Goal: Task Accomplishment & Management: Use online tool/utility

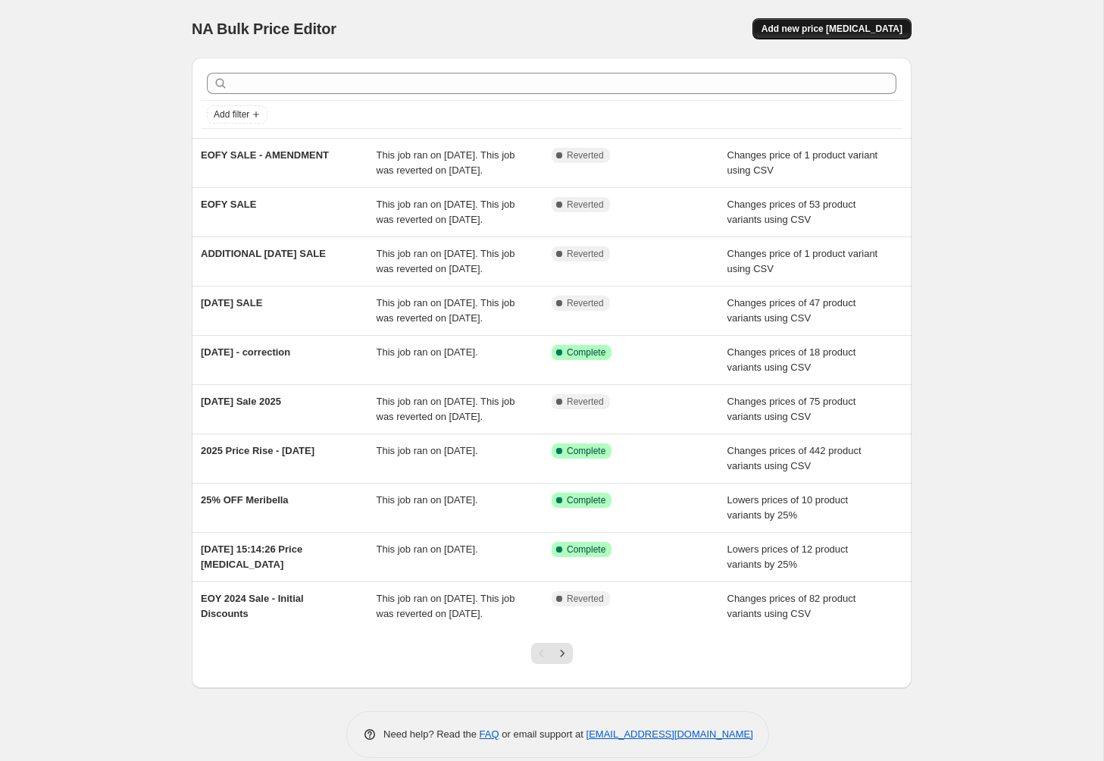
click at [831, 24] on span "Add new price [MEDICAL_DATA]" at bounding box center [832, 29] width 141 height 12
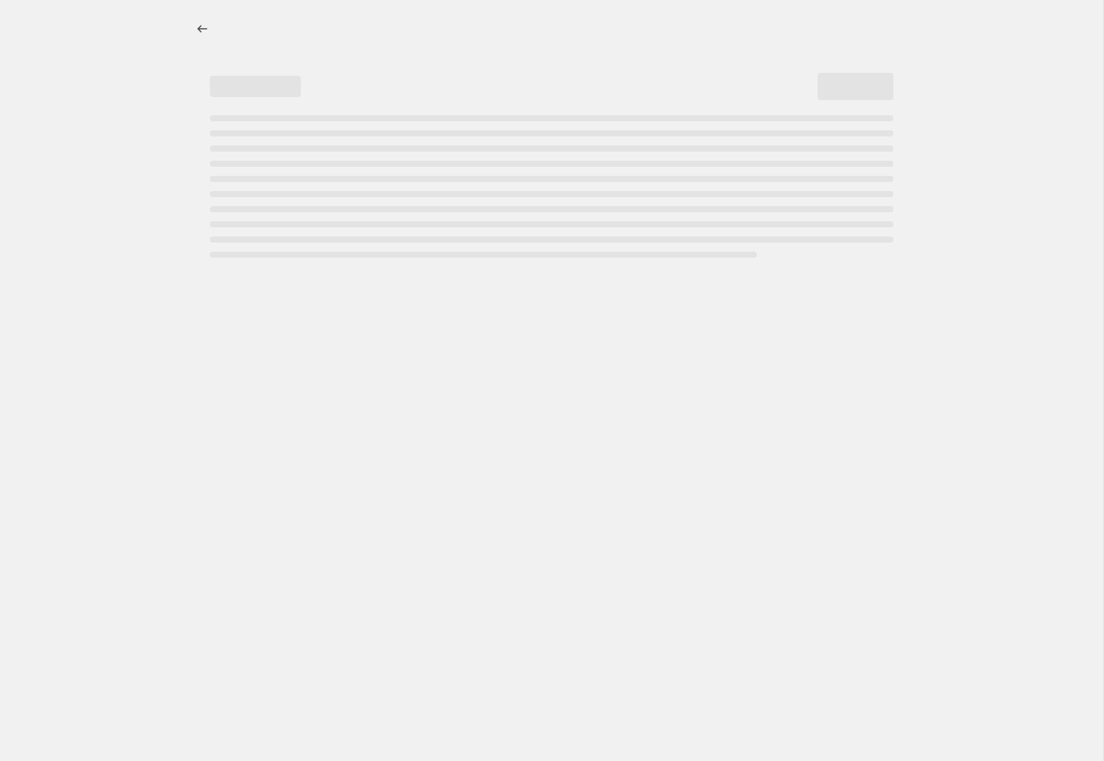
select select "percentage"
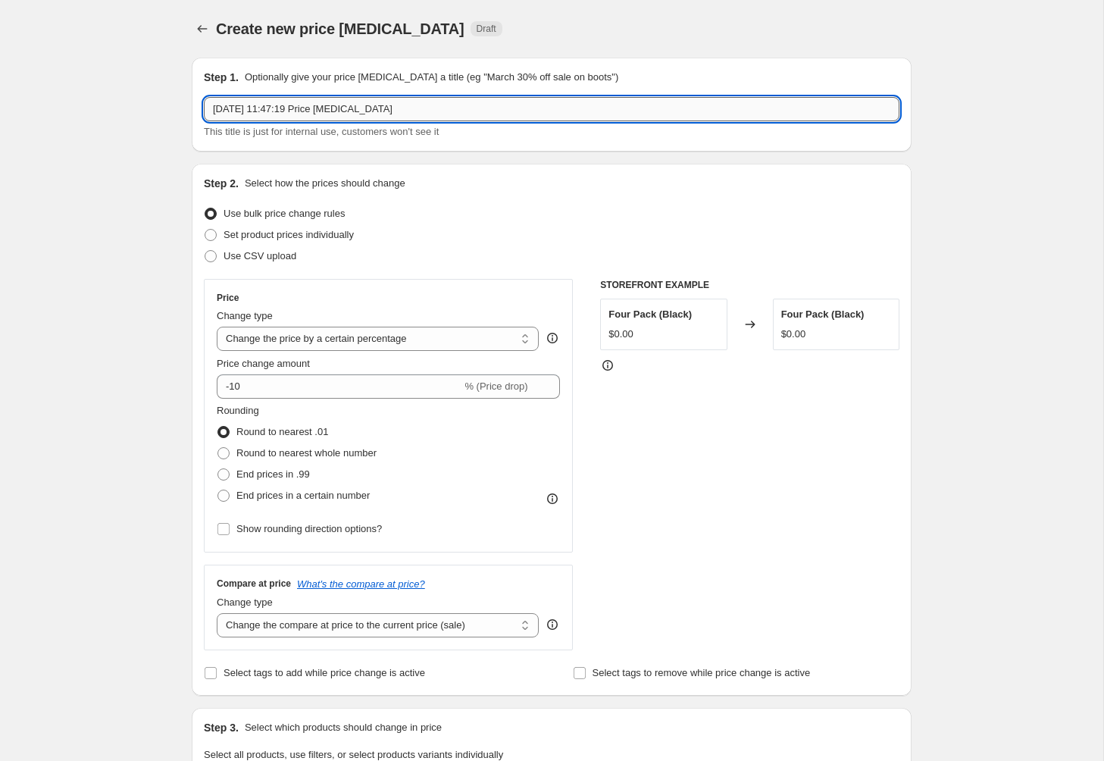
click at [330, 112] on input "[DATE] 11:47:19 Price [MEDICAL_DATA]" at bounding box center [552, 109] width 696 height 24
type input "END OF SEASON SALE 25'"
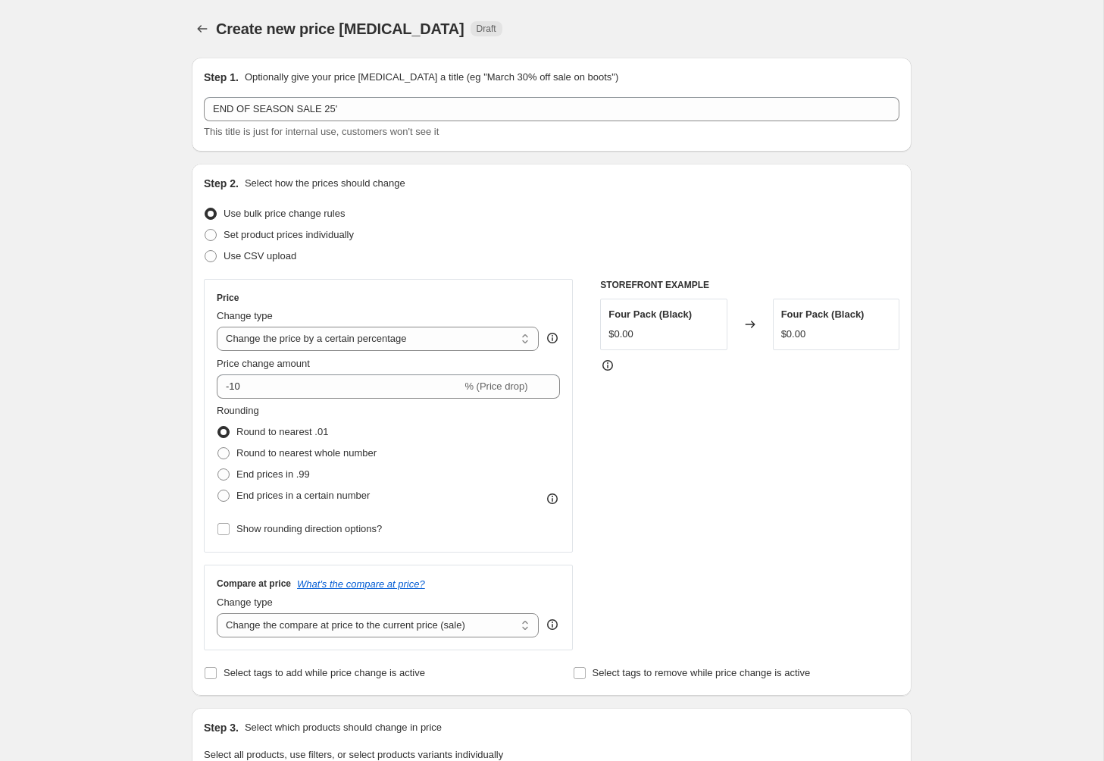
drag, startPoint x: 213, startPoint y: 258, endPoint x: 196, endPoint y: 255, distance: 16.8
click at [213, 258] on span at bounding box center [211, 256] width 12 height 12
click at [205, 251] on input "Use CSV upload" at bounding box center [205, 250] width 1 height 1
radio input "true"
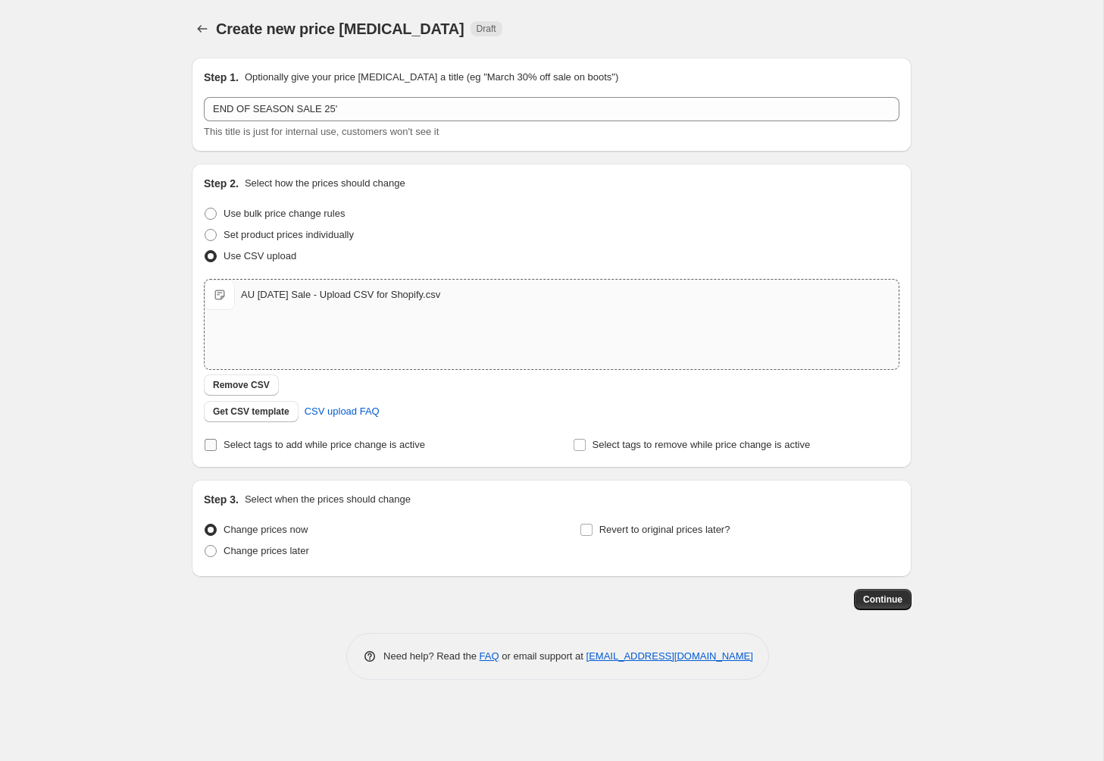
click at [209, 446] on input "Select tags to add while price change is active" at bounding box center [211, 445] width 12 height 12
checkbox input "true"
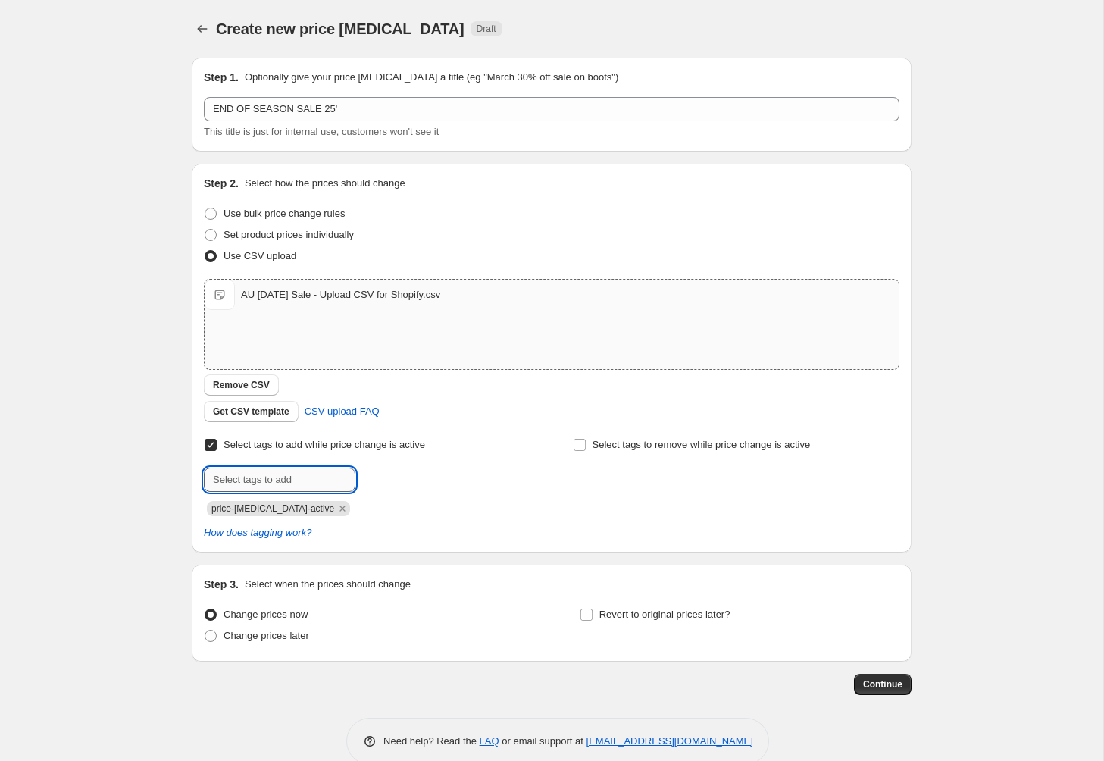
click at [291, 482] on input "text" at bounding box center [280, 480] width 152 height 24
type input "sale-script"
click at [400, 482] on span "sale-script" at bounding box center [411, 478] width 45 height 11
drag, startPoint x: 209, startPoint y: 633, endPoint x: 228, endPoint y: 636, distance: 19.2
click at [210, 633] on span at bounding box center [211, 636] width 12 height 12
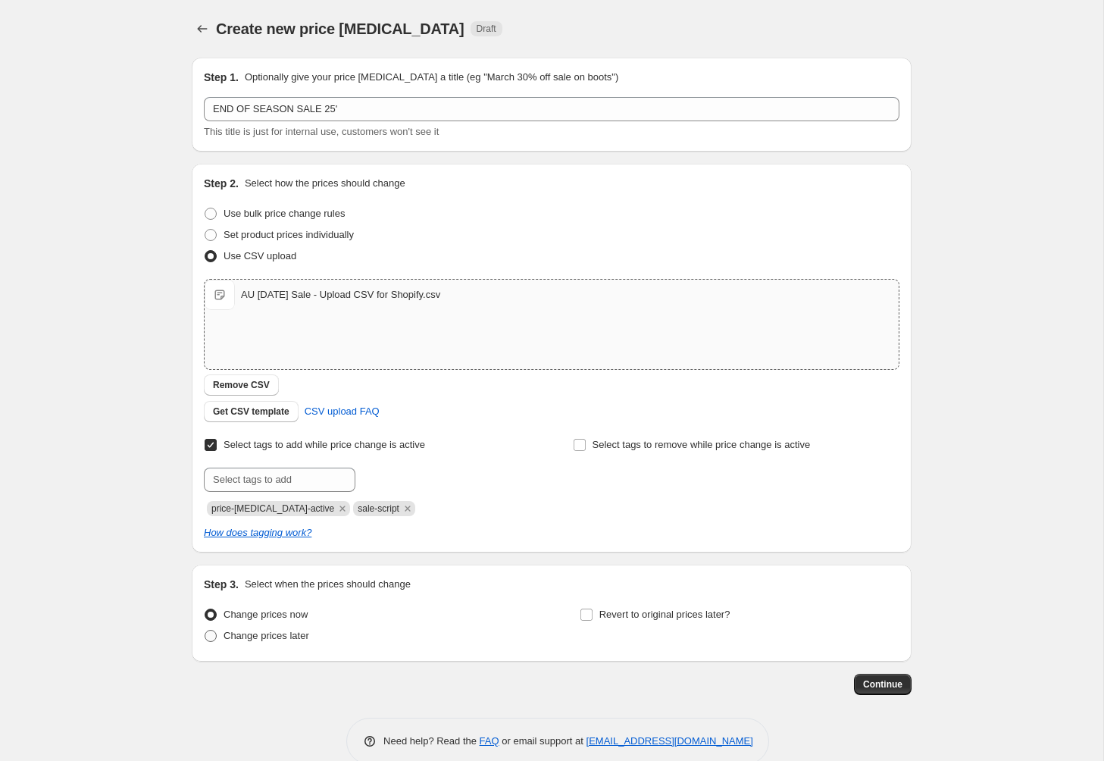
click at [205, 631] on input "Change prices later" at bounding box center [205, 630] width 1 height 1
radio input "true"
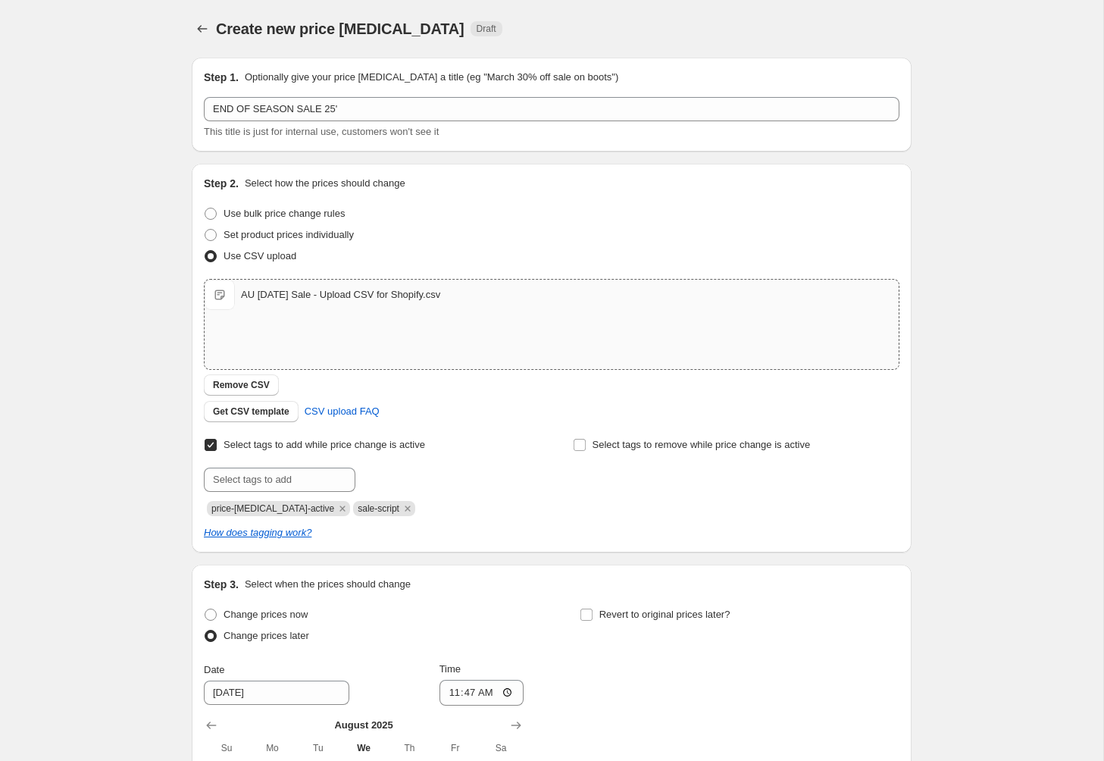
drag, startPoint x: 588, startPoint y: 615, endPoint x: 675, endPoint y: 536, distance: 117.5
click at [588, 615] on input "Revert to original prices later?" at bounding box center [587, 615] width 12 height 12
checkbox input "true"
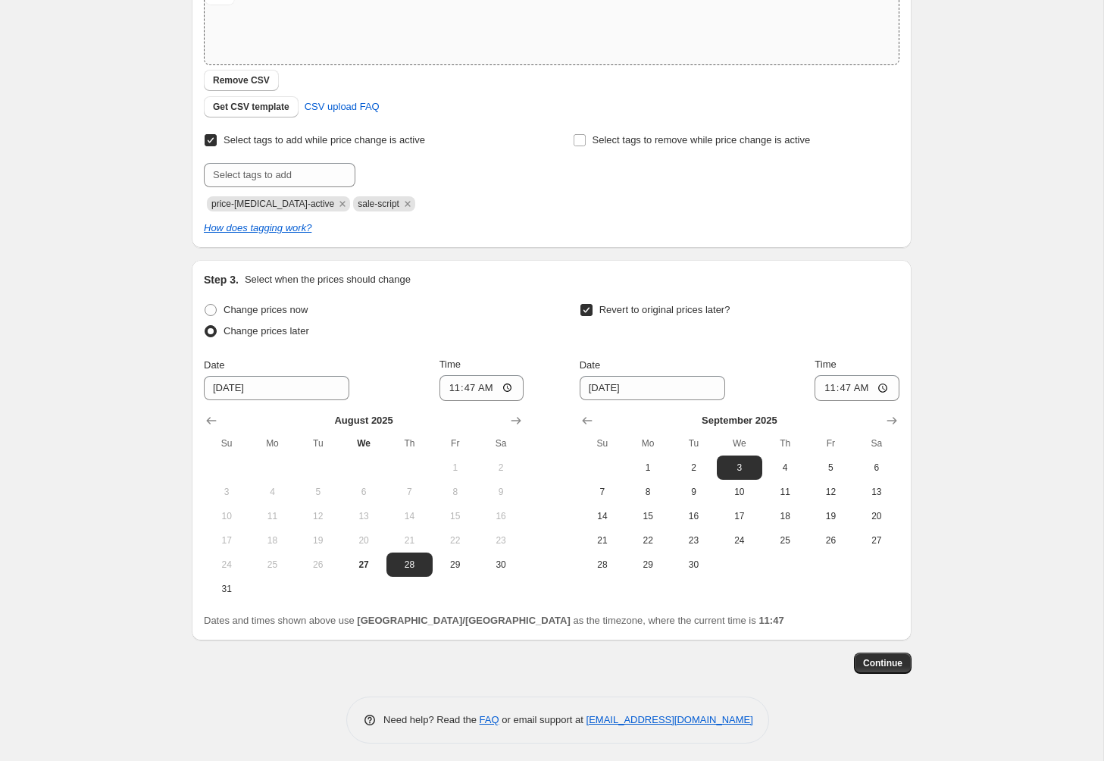
scroll to position [310, 0]
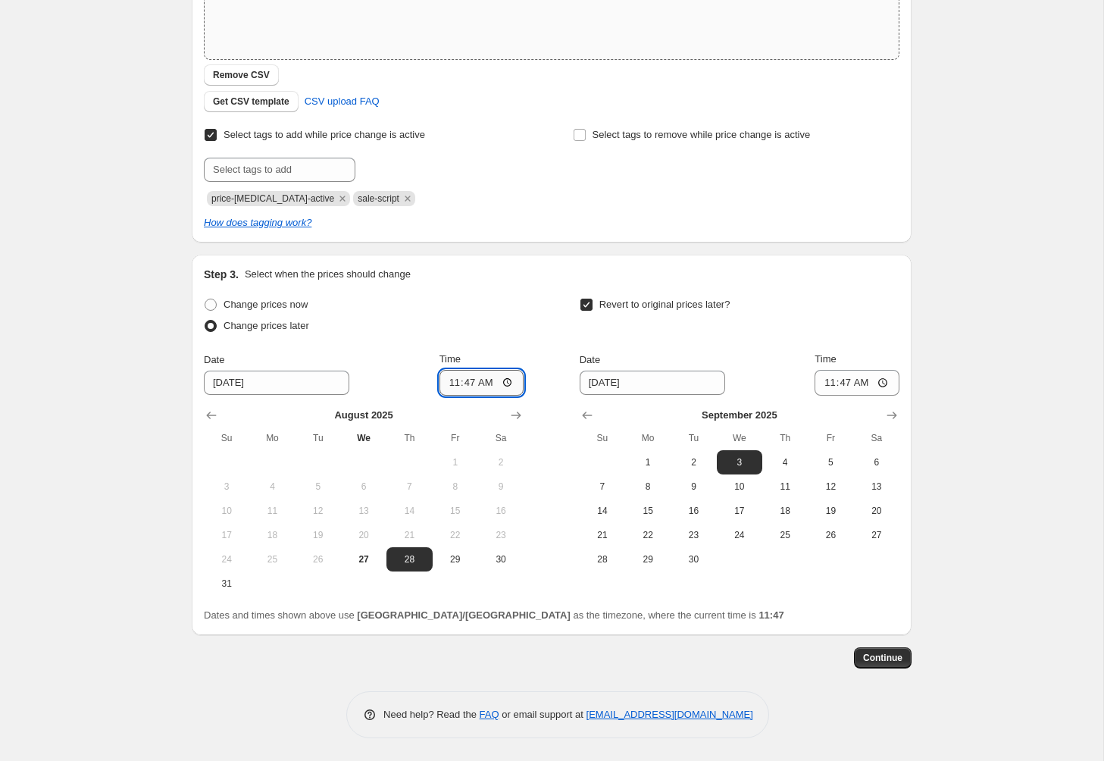
click at [453, 384] on input "11:47" at bounding box center [482, 383] width 85 height 26
type input "00:00"
click at [784, 462] on span "4" at bounding box center [785, 462] width 33 height 12
type input "[DATE]"
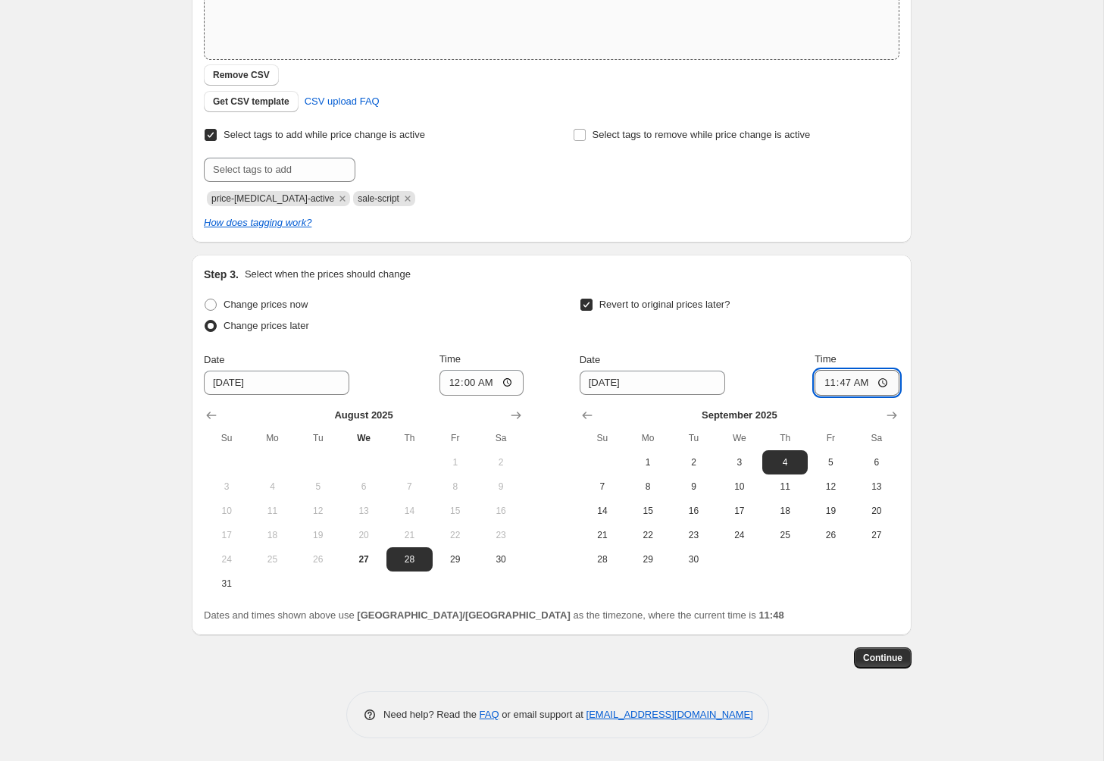
click at [823, 384] on input "11:47" at bounding box center [857, 383] width 85 height 26
type input "02:47"
type input "02:00"
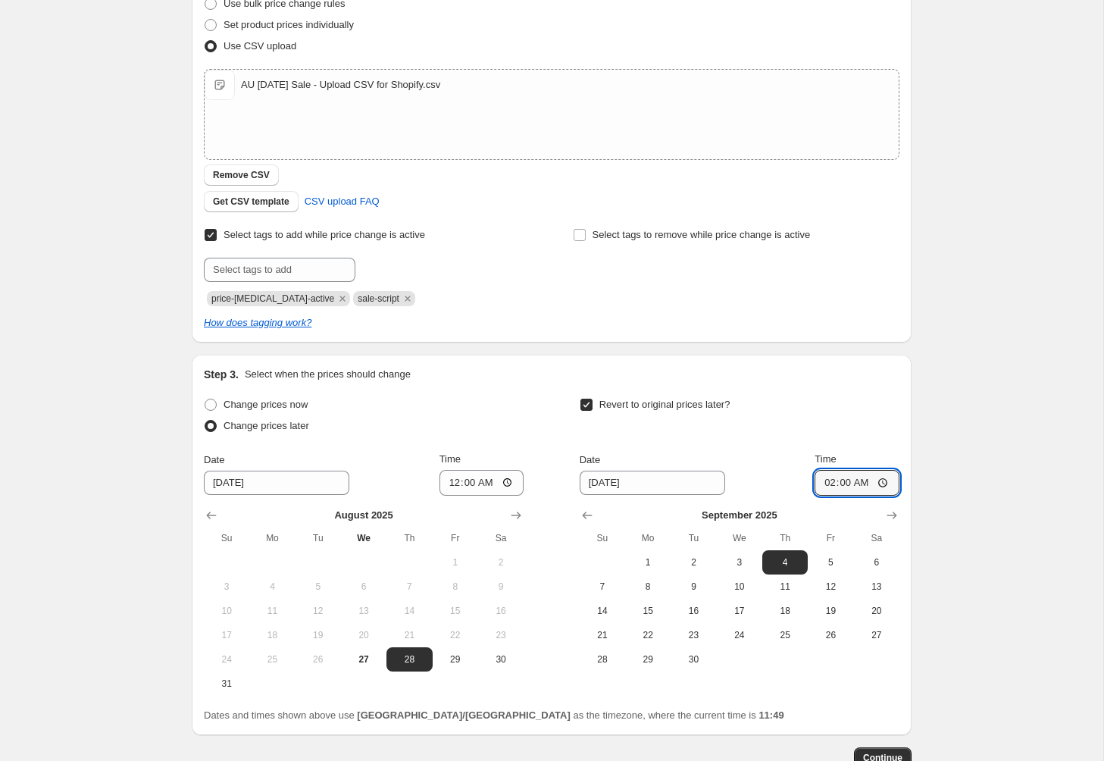
scroll to position [224, 0]
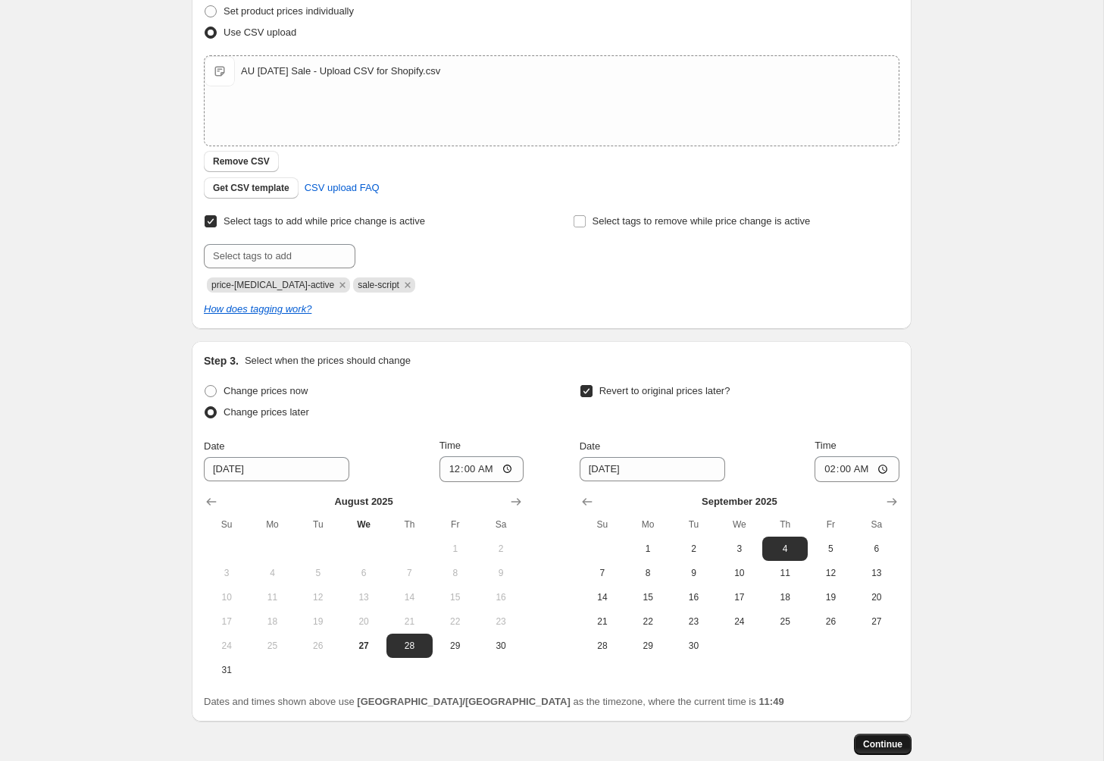
click at [891, 752] on button "Continue" at bounding box center [883, 744] width 58 height 21
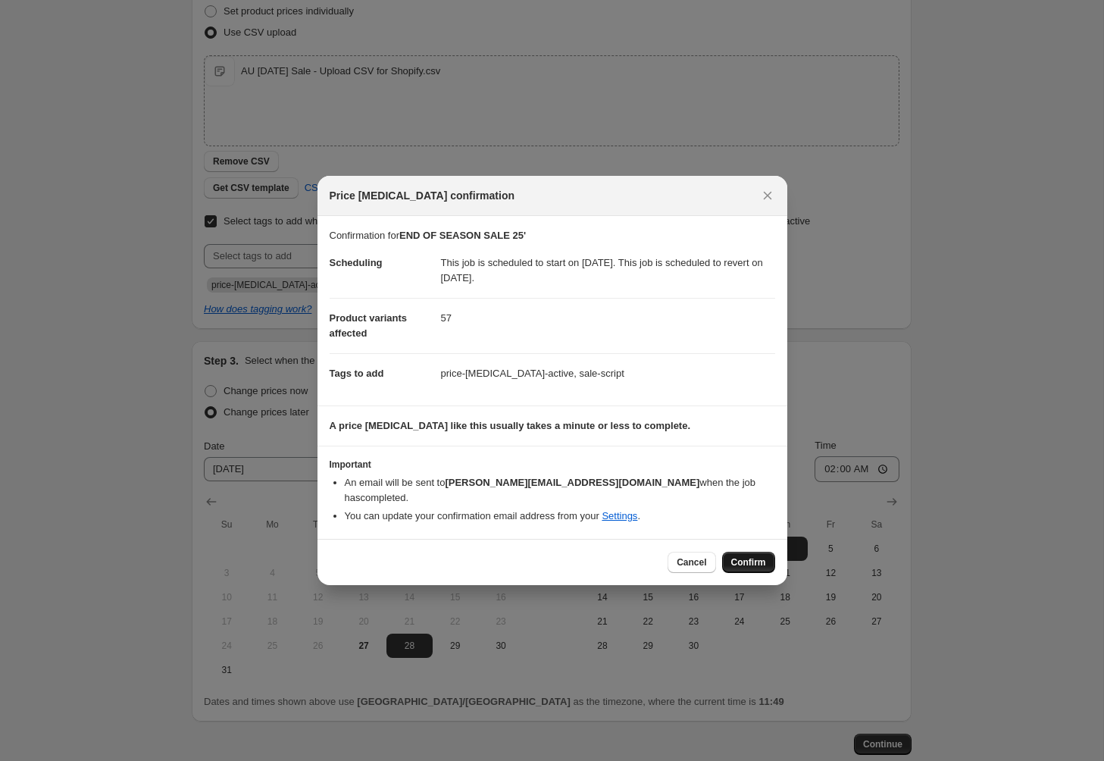
click at [754, 557] on span "Confirm" at bounding box center [748, 562] width 35 height 12
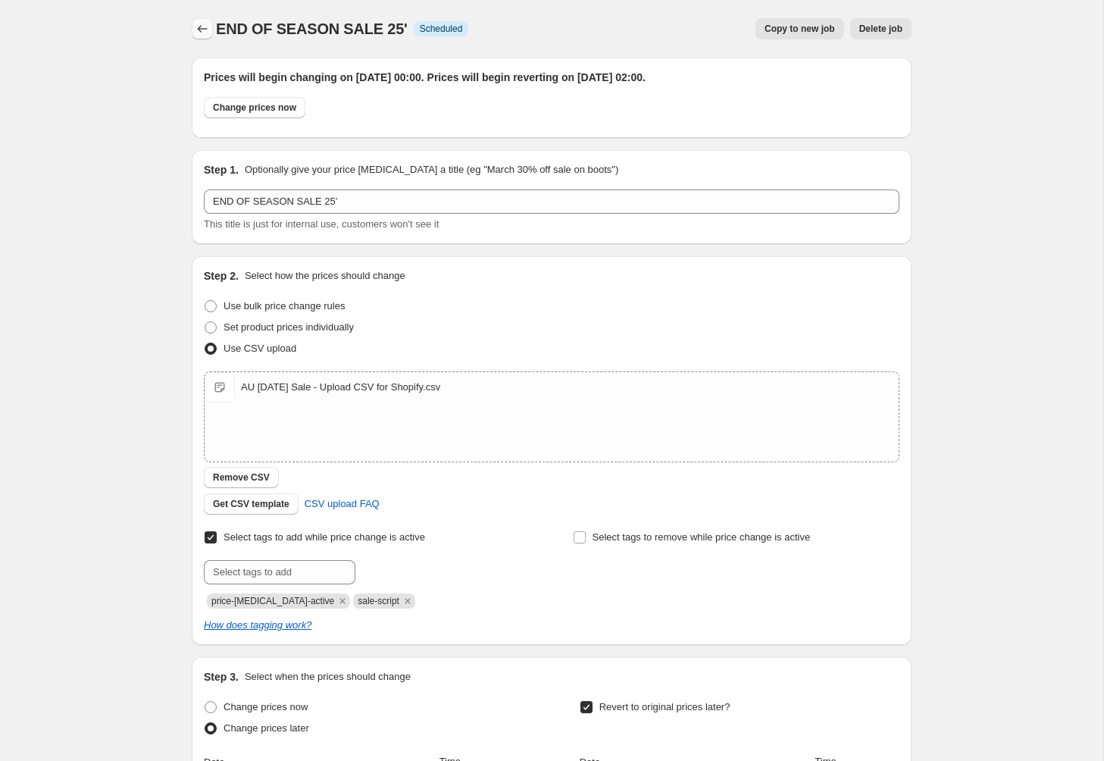
click at [199, 33] on icon "Price change jobs" at bounding box center [202, 28] width 15 height 15
